Goal: Navigation & Orientation: Find specific page/section

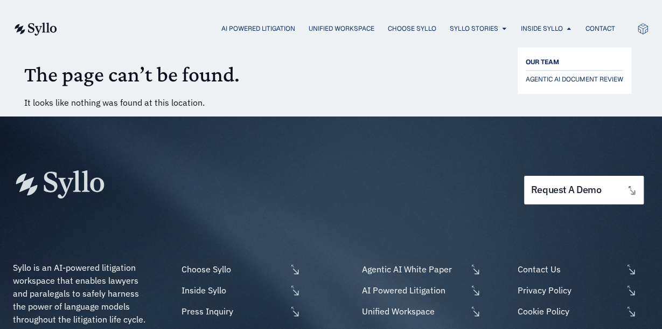
click at [546, 60] on span "OUR TEAM" at bounding box center [542, 61] width 33 height 13
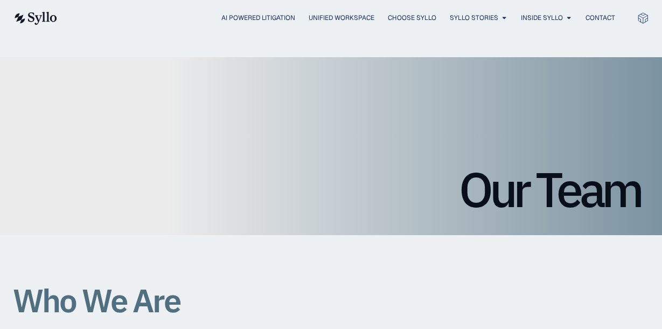
scroll to position [968, 0]
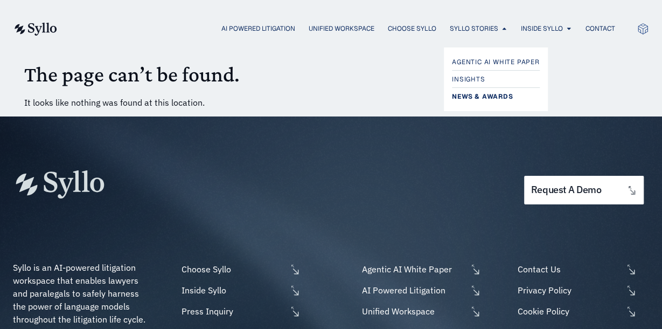
click at [488, 97] on span "News & Awards" at bounding box center [482, 96] width 61 height 13
